Goal: Task Accomplishment & Management: Manage account settings

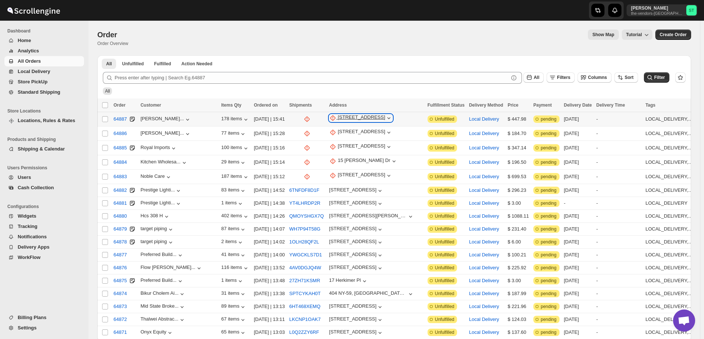
click at [338, 118] on div "16 Court Street" at bounding box center [361, 117] width 48 height 7
click at [334, 156] on span "Update manually" at bounding box center [335, 158] width 36 height 6
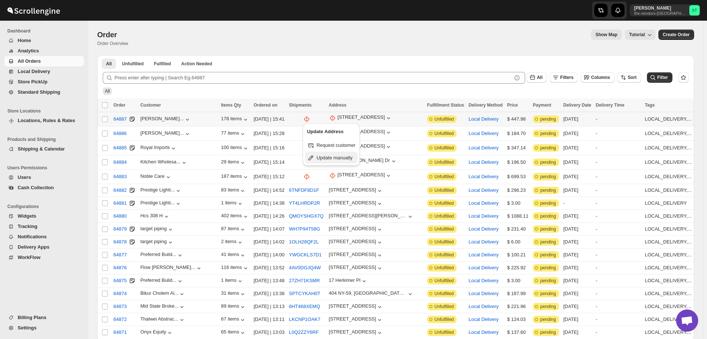
select select "US"
select select "[US_STATE]"
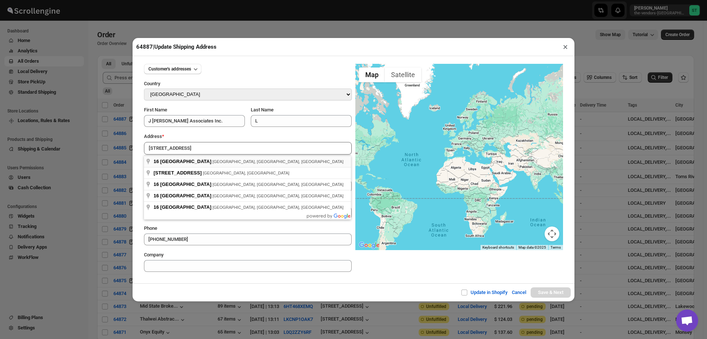
type input "16 Court Street, Brooklyn, NY, USA"
type input "[GEOGRAPHIC_DATA]"
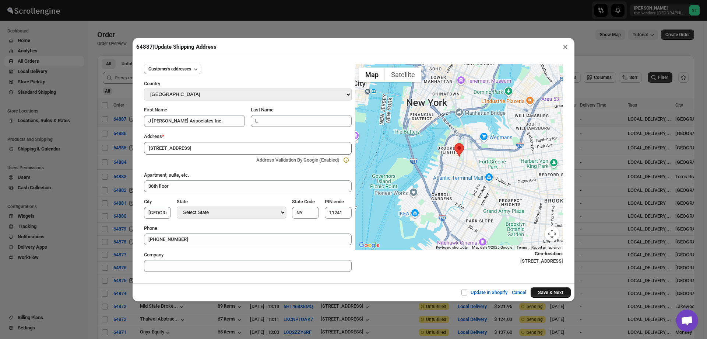
click at [551, 292] on button "Save & Next" at bounding box center [551, 292] width 40 height 10
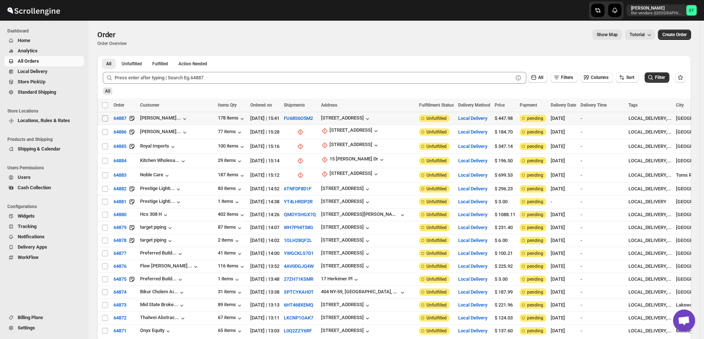
click at [104, 118] on input "Select order" at bounding box center [105, 118] width 6 height 6
checkbox input "true"
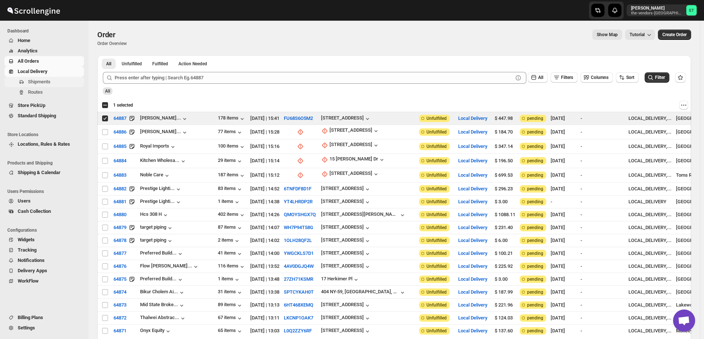
click at [36, 80] on span "Shipments" at bounding box center [39, 82] width 22 height 6
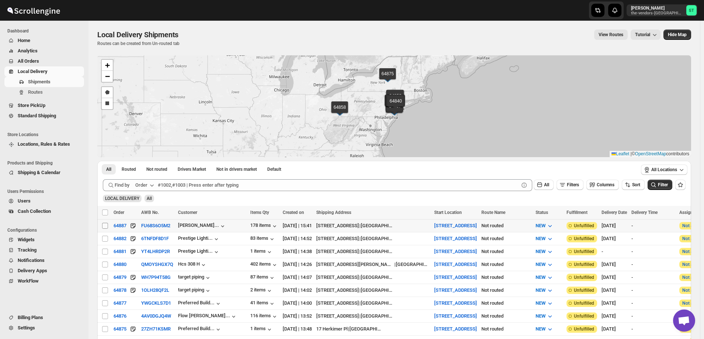
click at [106, 223] on input "Select shipment" at bounding box center [105, 226] width 6 height 6
checkbox input "true"
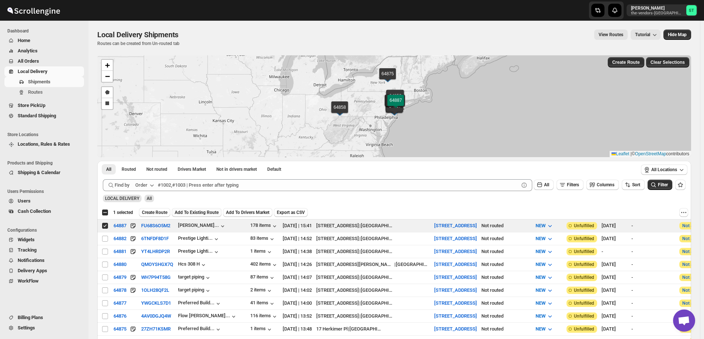
click at [209, 208] on button "Add To Existing Route" at bounding box center [197, 212] width 50 height 9
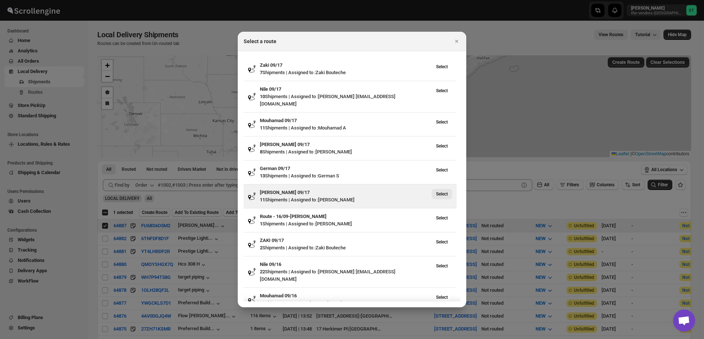
click at [445, 191] on span "Select" at bounding box center [442, 194] width 12 height 6
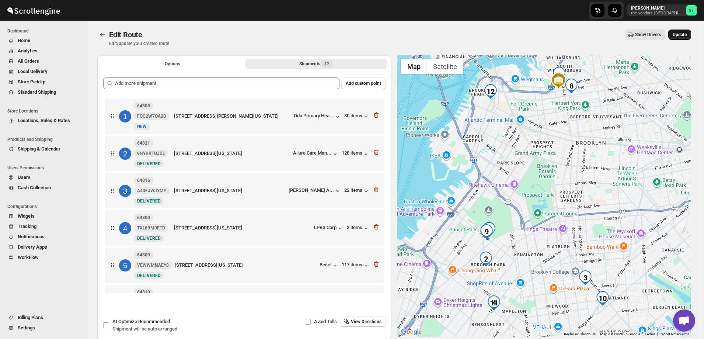
click at [686, 38] on button "Update" at bounding box center [679, 34] width 23 height 10
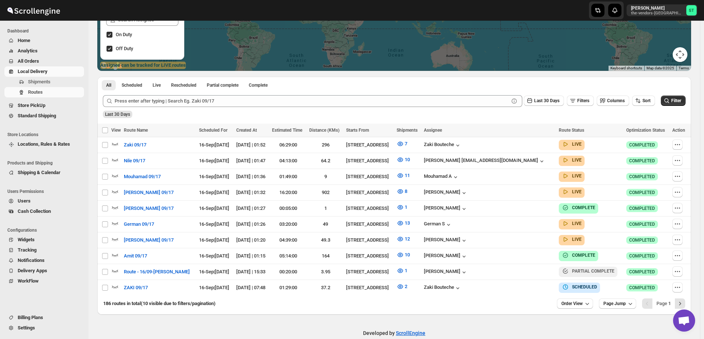
scroll to position [145, 0]
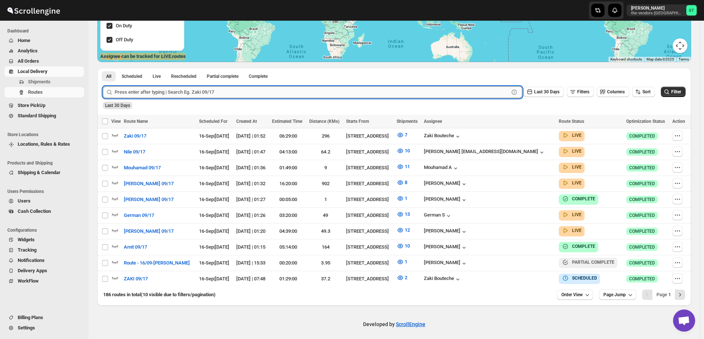
click at [218, 94] on input "text" at bounding box center [312, 92] width 394 height 12
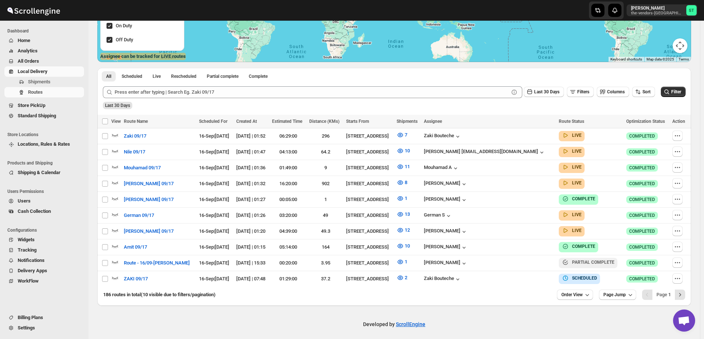
click at [30, 60] on span "All Orders" at bounding box center [28, 61] width 21 height 6
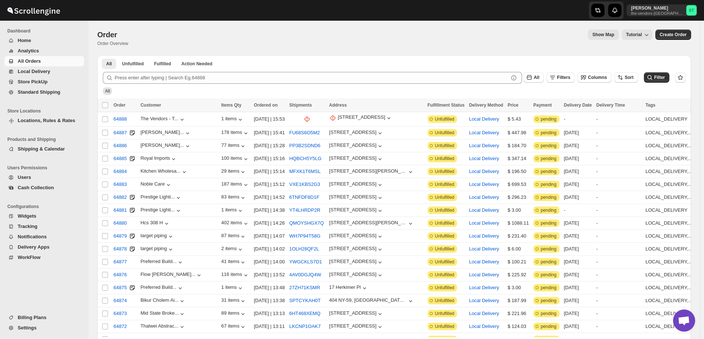
click at [27, 325] on span "Settings" at bounding box center [27, 328] width 19 height 6
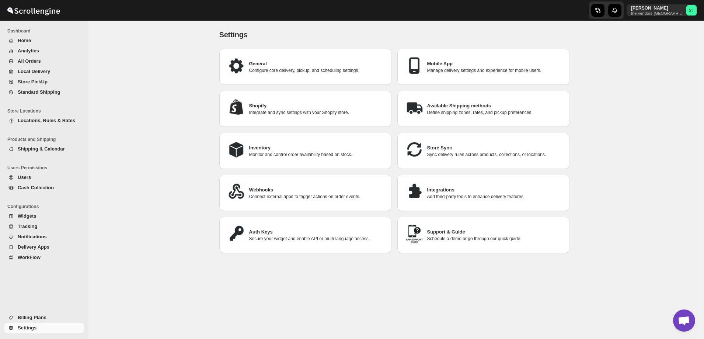
click at [472, 189] on h3 "Integrations" at bounding box center [495, 189] width 136 height 7
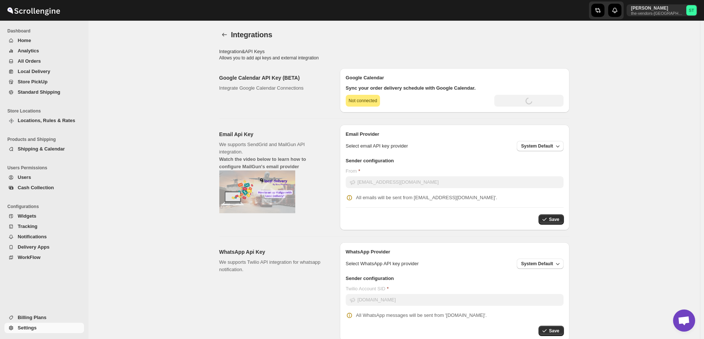
type input "[SECURITY_DATA]"
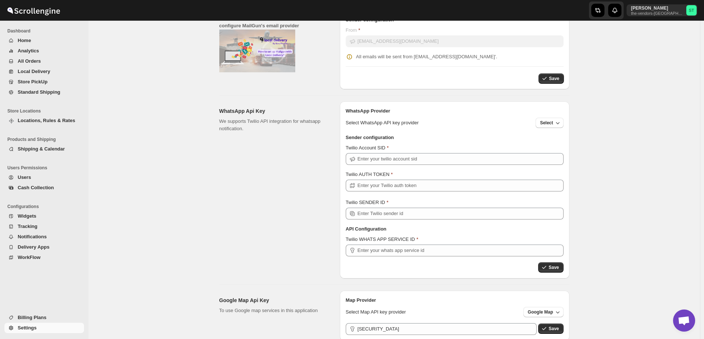
scroll to position [179, 0]
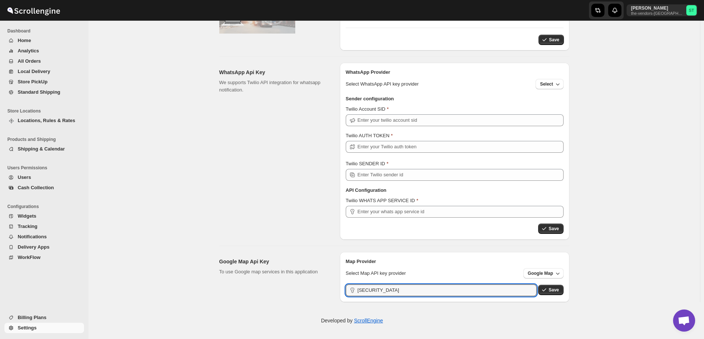
drag, startPoint x: 463, startPoint y: 293, endPoint x: 285, endPoint y: 303, distance: 178.6
click at [297, 306] on div "Skip to content Simcha Trieger the-vendors-brooklyn ST Dashboard Home Analytics…" at bounding box center [352, 80] width 704 height 516
paste input "[SECURITY_DATA]"
click at [553, 286] on button "Save" at bounding box center [550, 289] width 25 height 10
drag, startPoint x: 512, startPoint y: 288, endPoint x: 237, endPoint y: 295, distance: 274.9
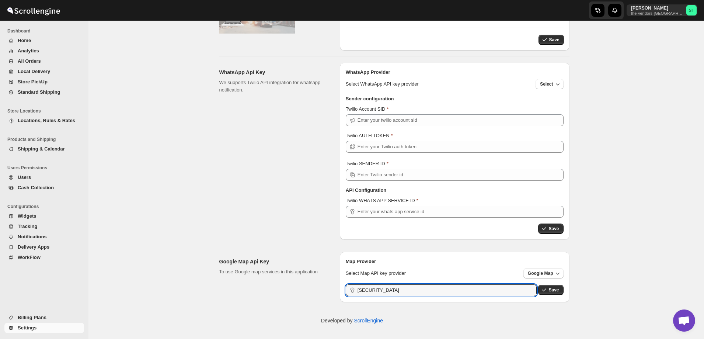
click at [238, 296] on div "Google Map Api Key To use Google map services in this application Map Provider …" at bounding box center [391, 274] width 356 height 56
paste input "BhC9gjTLccRzyxw8aQGNbqgs7Cni8ehlo"
type input "[SECURITY_DATA]"
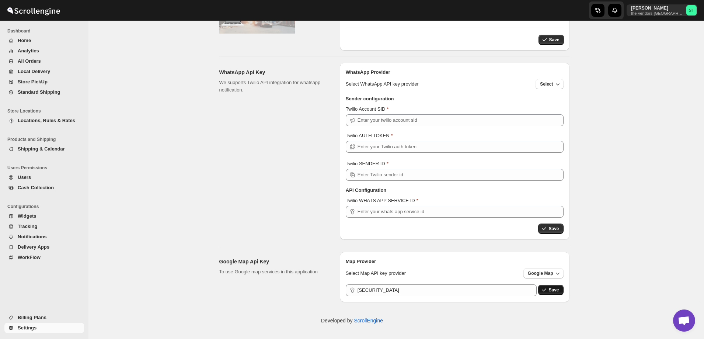
click at [558, 289] on span "Save" at bounding box center [553, 290] width 10 height 6
click at [29, 62] on span "All Orders" at bounding box center [29, 61] width 23 height 6
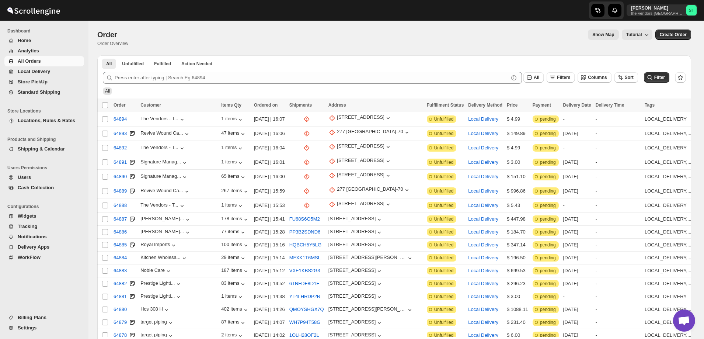
click at [31, 333] on ul "Billing Plans Settings" at bounding box center [42, 325] width 85 height 27
click at [31, 330] on span "Settings" at bounding box center [27, 328] width 19 height 6
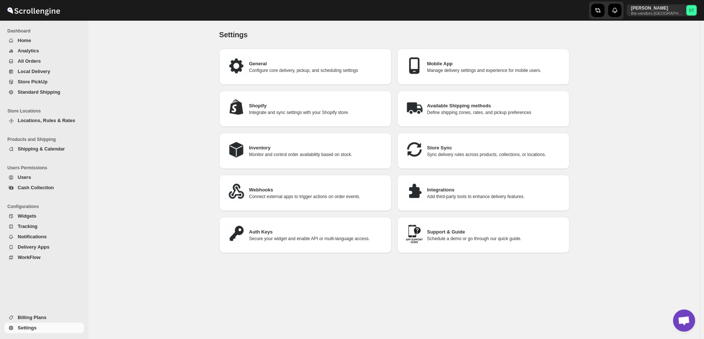
click at [459, 186] on h3 "Integrations" at bounding box center [495, 189] width 136 height 7
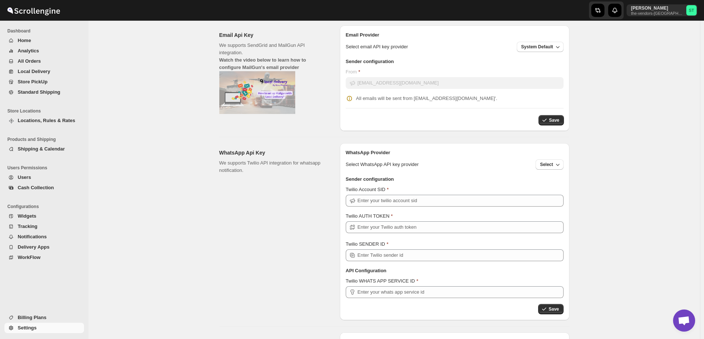
scroll to position [179, 0]
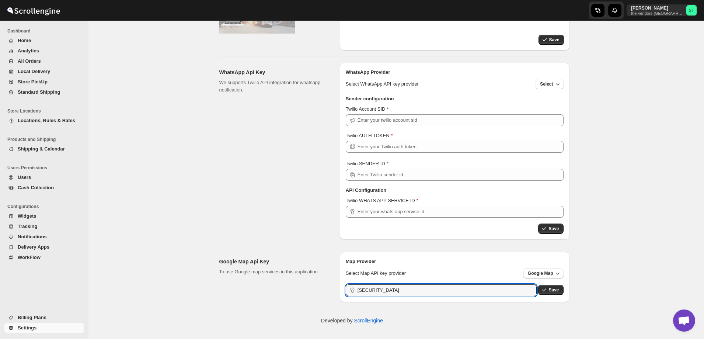
drag, startPoint x: 470, startPoint y: 289, endPoint x: 262, endPoint y: 270, distance: 209.1
click at [273, 274] on div "Google Map Api Key To use Google map services in this application Map Provider …" at bounding box center [391, 274] width 356 height 56
paste input "CVKNmsu3Ywh2sBrgUID-LBm0RsMCTxRcw"
type input "AIzaSyCVKNmsu3Ywh2sBrgUID-LBm0RsMCTxRcw"
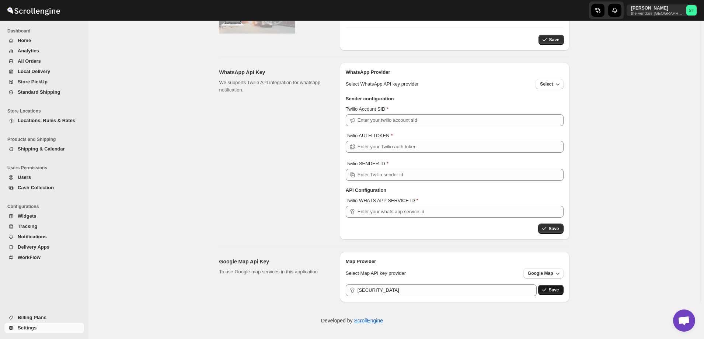
click at [560, 295] on button "Save" at bounding box center [550, 289] width 25 height 10
click at [557, 287] on button "Save" at bounding box center [550, 289] width 25 height 10
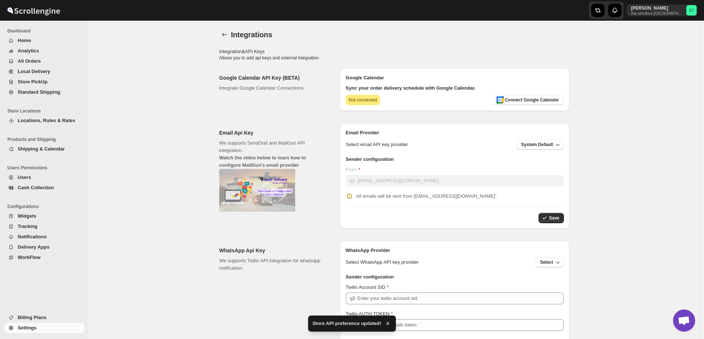
click at [31, 58] on span "All Orders" at bounding box center [29, 61] width 23 height 6
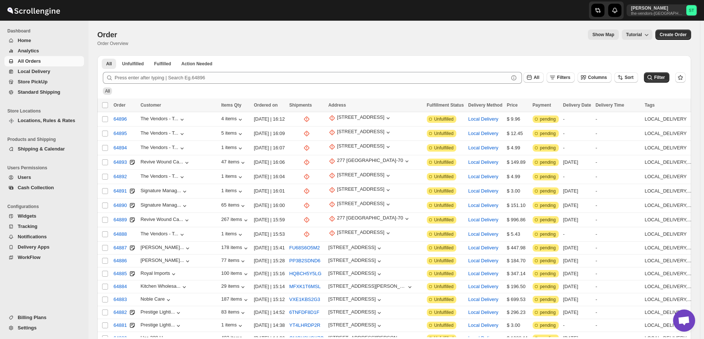
click at [29, 327] on span "Settings" at bounding box center [27, 328] width 19 height 6
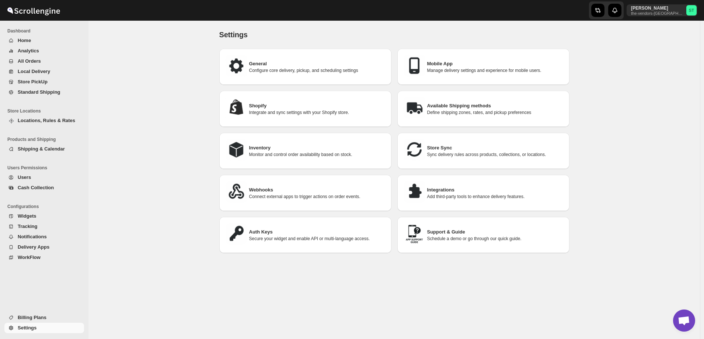
click at [452, 194] on p "Add third-party tools to enhance delivery features." at bounding box center [495, 196] width 136 height 6
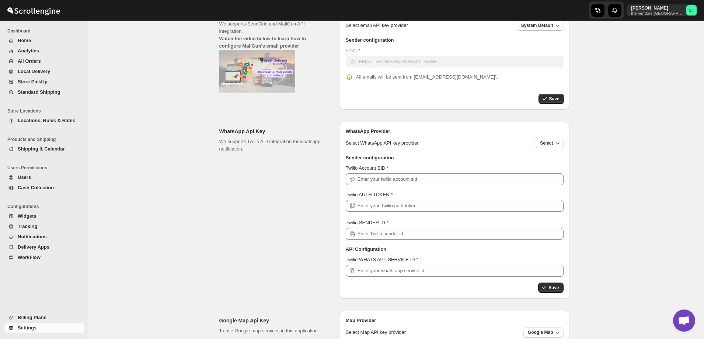
scroll to position [179, 0]
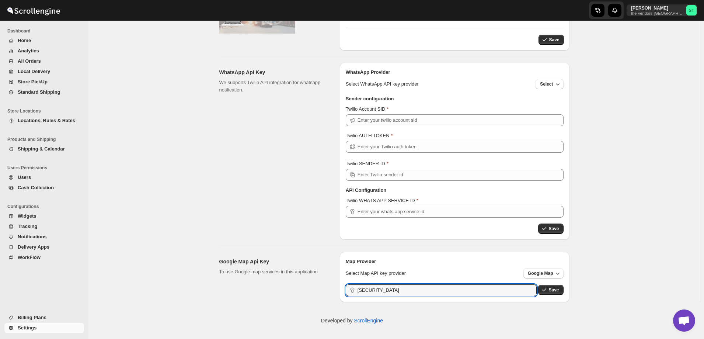
drag, startPoint x: 462, startPoint y: 291, endPoint x: 236, endPoint y: 298, distance: 226.0
click at [236, 298] on div "Google Map Api Key To use Google map services in this application Map Provider …" at bounding box center [391, 274] width 356 height 56
paste input "DnZ3s-FW83Ch6EKera7MHetdzyjzB1J9o"
type input "[SECURITY_DATA]"
click at [558, 291] on span "Save" at bounding box center [553, 290] width 10 height 6
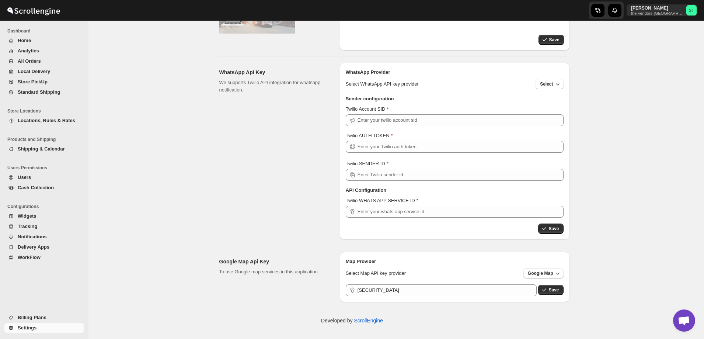
click at [23, 63] on span "All Orders" at bounding box center [29, 61] width 23 height 6
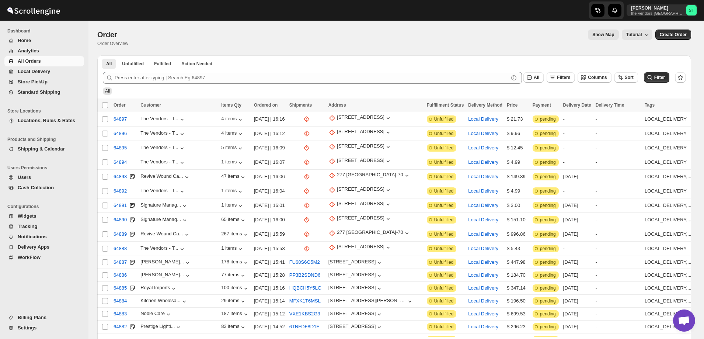
click at [31, 328] on span "Settings" at bounding box center [27, 328] width 19 height 6
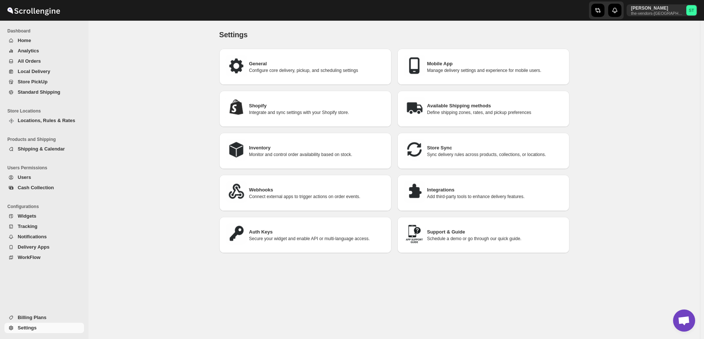
click at [473, 191] on h3 "Integrations" at bounding box center [495, 189] width 136 height 7
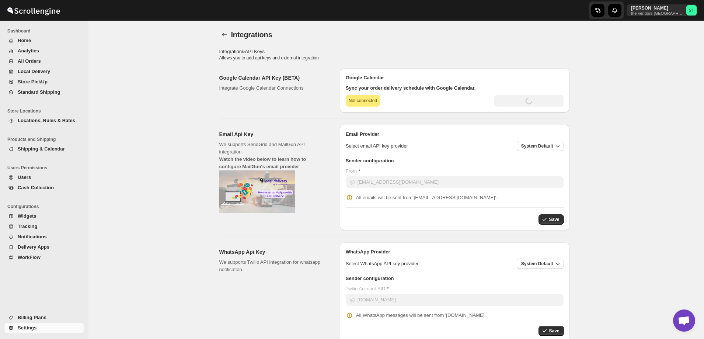
type input "AIzaSyDnZ3s-FW83Ch6EKera7MHetdzyjzB1J9o"
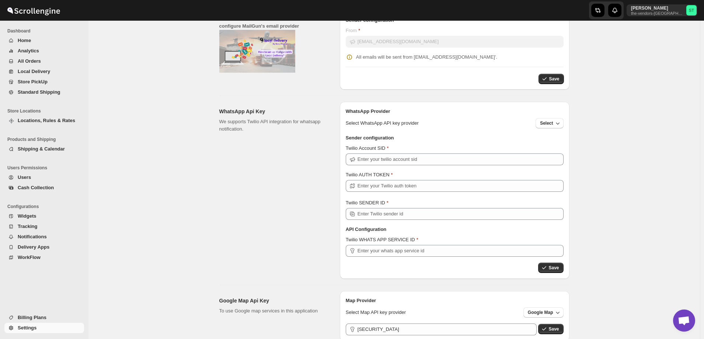
scroll to position [179, 0]
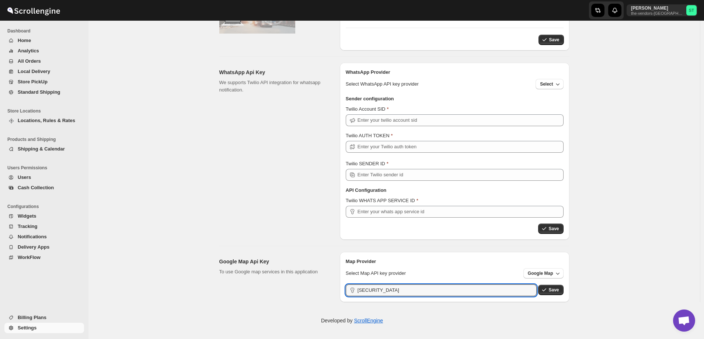
drag, startPoint x: 460, startPoint y: 294, endPoint x: 318, endPoint y: 289, distance: 142.7
click at [318, 289] on div "Google Map Api Key To use Google map services in this application Map Provider …" at bounding box center [391, 274] width 356 height 56
click at [548, 294] on button "Save" at bounding box center [550, 289] width 25 height 10
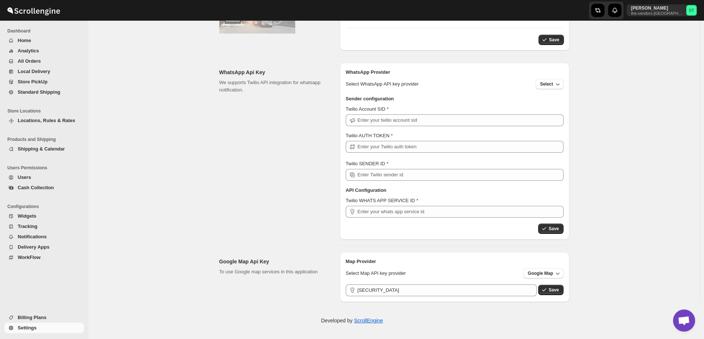
click at [35, 61] on span "All Orders" at bounding box center [29, 61] width 23 height 6
